Goal: Book appointment/travel/reservation

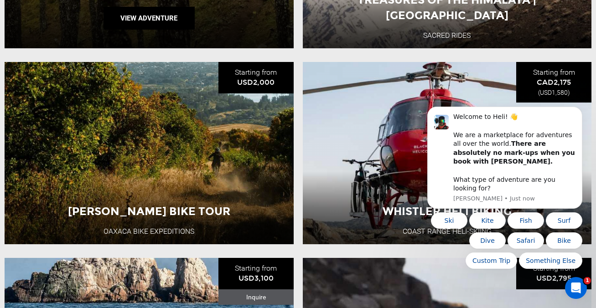
scroll to position [483, 0]
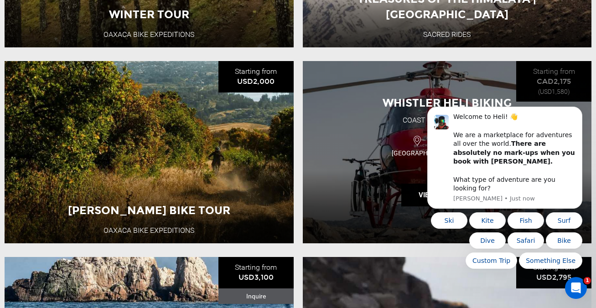
click at [385, 85] on div "Whistler Heli Biking Coast Range Heli-Skiing [GEOGRAPHIC_DATA] Single Day View …" at bounding box center [447, 152] width 289 height 182
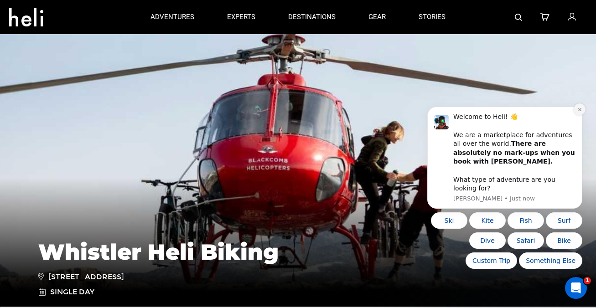
click at [580, 111] on icon "Dismiss notification" at bounding box center [579, 109] width 3 height 3
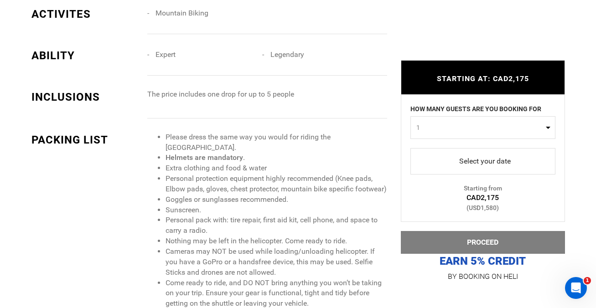
scroll to position [926, 0]
click at [549, 124] on button "1" at bounding box center [482, 127] width 145 height 23
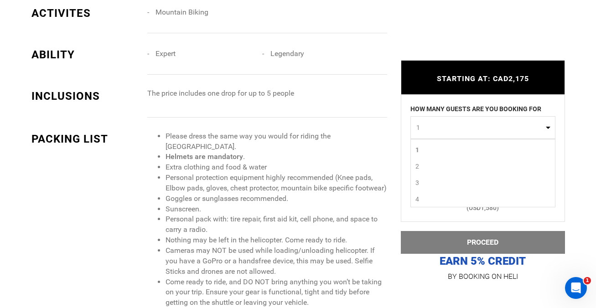
click at [520, 152] on link "1" at bounding box center [483, 150] width 144 height 16
select select "1"
